Goal: Information Seeking & Learning: Learn about a topic

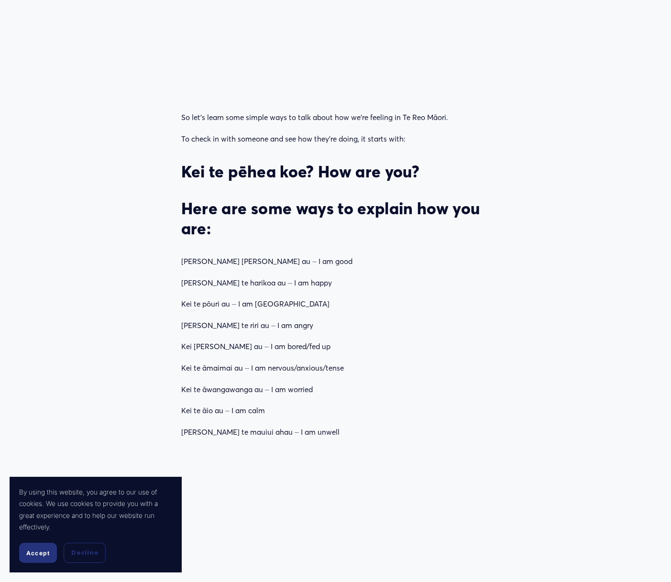
scroll to position [1004, 0]
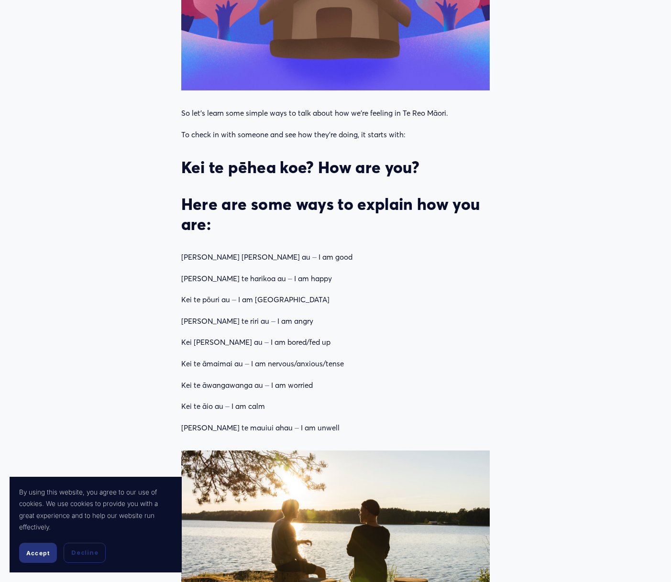
click at [299, 421] on p "[PERSON_NAME] te mauiui ahau ⏤ I am unwell" at bounding box center [335, 427] width 309 height 13
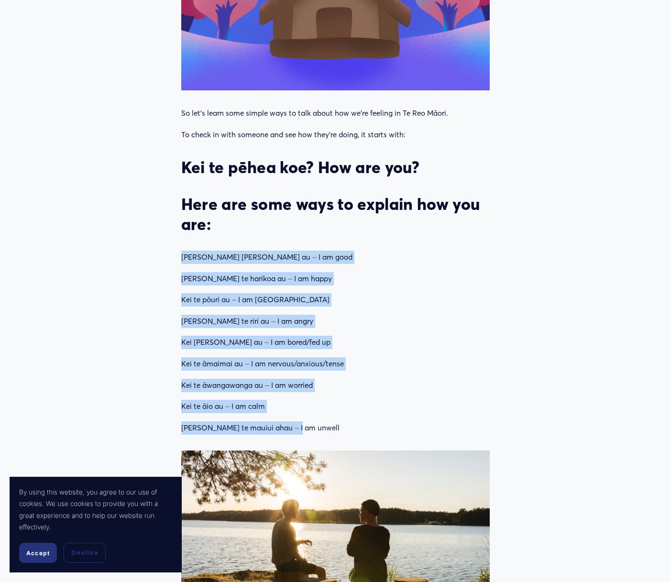
drag, startPoint x: 297, startPoint y: 416, endPoint x: 176, endPoint y: 242, distance: 211.4
click at [176, 242] on div "So let’s learn some simple ways to talk about how we’re feeling in Te Reo Māori…" at bounding box center [335, 271] width 325 height 344
copy div "[PERSON_NAME] [PERSON_NAME] au ⏤ I am good Kei te harikoa au ⏤ I am happy Kei t…"
click at [305, 253] on div "So let’s learn some simple ways to talk about how we’re feeling in Te Reo Māori…" at bounding box center [335, 271] width 309 height 328
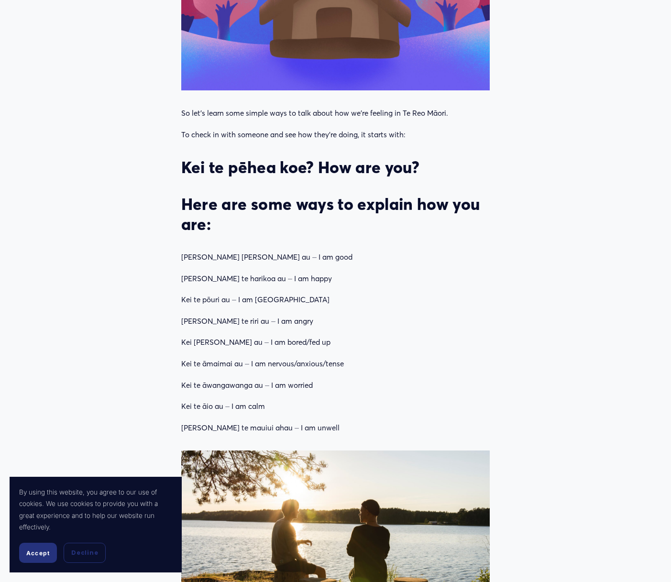
click at [300, 421] on p "[PERSON_NAME] te mauiui ahau ⏤ I am unwell" at bounding box center [335, 427] width 309 height 13
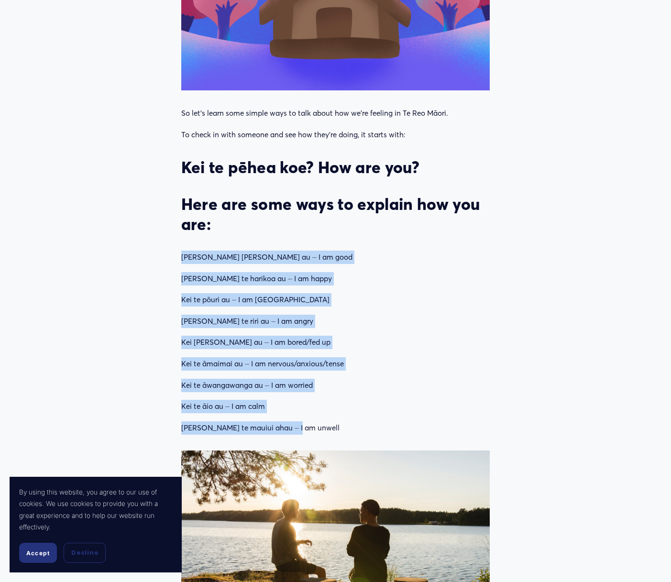
drag, startPoint x: 299, startPoint y: 415, endPoint x: 180, endPoint y: 240, distance: 211.6
click at [180, 240] on div "So let’s learn some simple ways to talk about how we’re feeling in Te Reo Māori…" at bounding box center [335, 271] width 325 height 344
drag, startPoint x: 180, startPoint y: 240, endPoint x: 207, endPoint y: 241, distance: 27.3
copy div "[PERSON_NAME] [PERSON_NAME] au ⏤ I am good Kei te harikoa au ⏤ I am happy Kei t…"
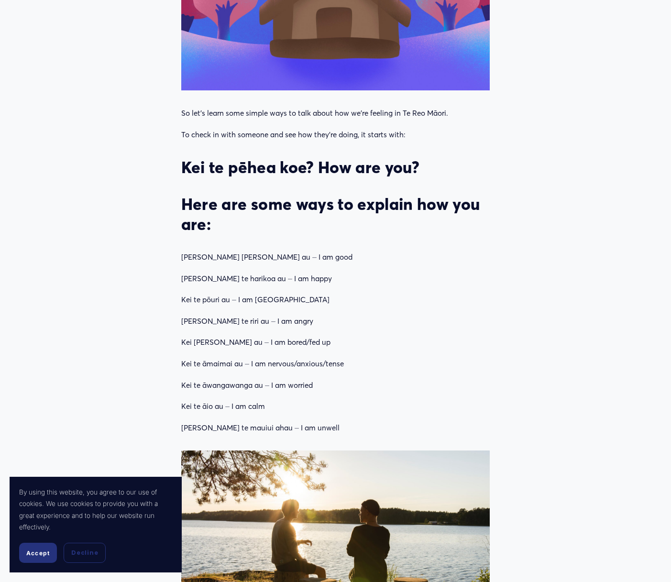
click at [547, 196] on article "Talking about our feelings in Te Reo Must Reads [DATE] Written By [PERSON_NAME]…" at bounding box center [335, 112] width 671 height 2143
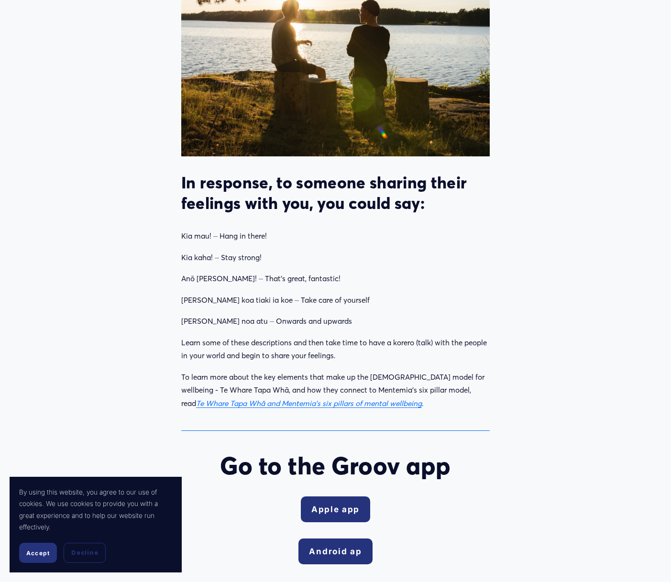
scroll to position [1531, 0]
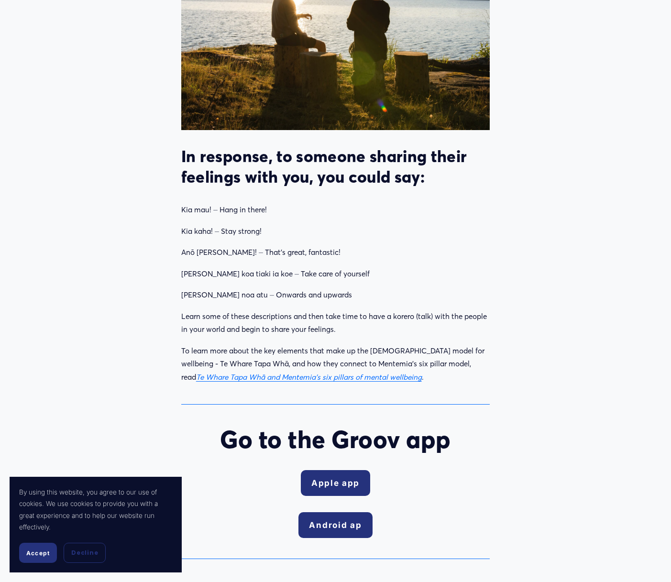
click at [411, 246] on p "Anō [PERSON_NAME]! ⏤ That’s great, fantastic!" at bounding box center [335, 252] width 309 height 13
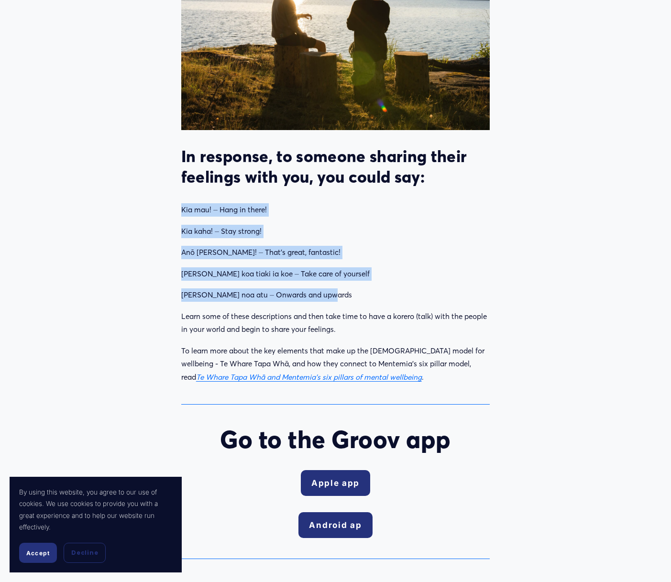
drag, startPoint x: 330, startPoint y: 286, endPoint x: 174, endPoint y: 187, distance: 184.4
click at [174, 187] on div "In response, to someone sharing their feelings with you, you could say: [PERSON…" at bounding box center [335, 265] width 325 height 254
drag, startPoint x: 174, startPoint y: 187, endPoint x: 202, endPoint y: 197, distance: 30.1
copy div "Kia mau! ⏤ Hang in there! Kia kaha! ⏤ Stay strong! Anō [PERSON_NAME]! ⏤ That’s …"
